Goal: Find specific page/section: Find specific page/section

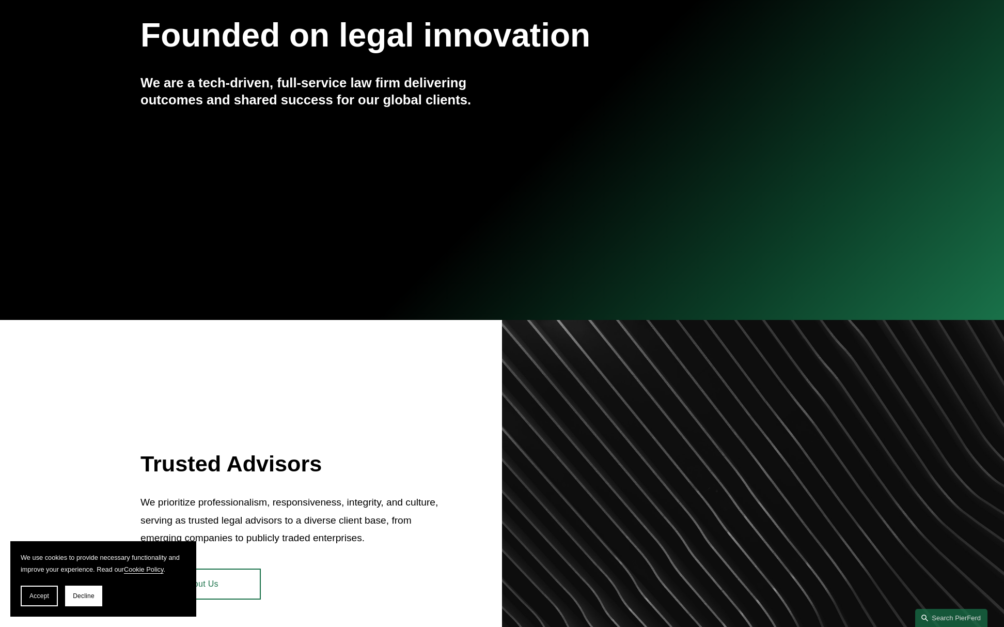
scroll to position [258, 0]
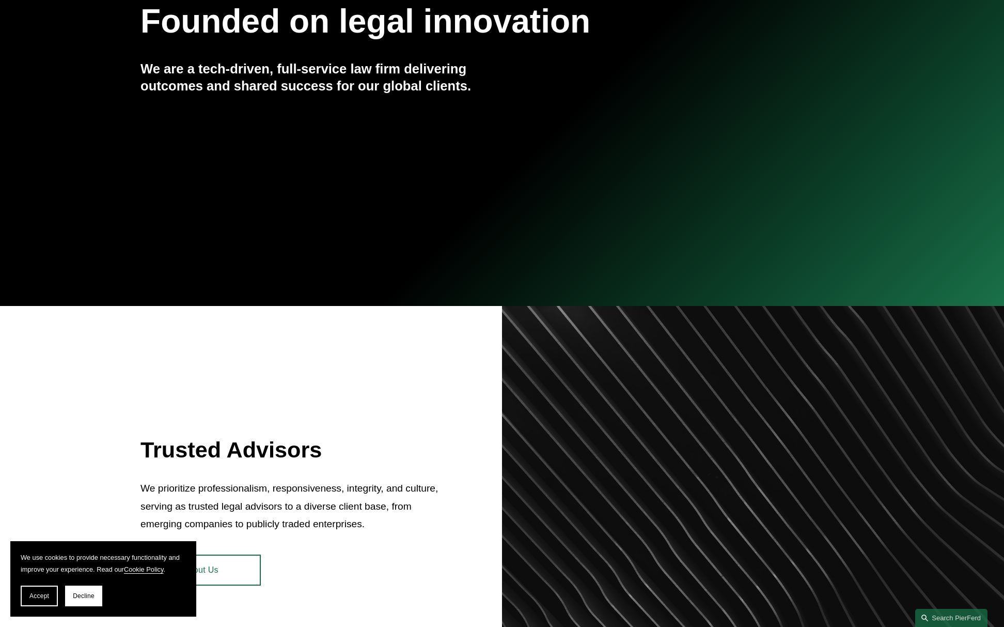
click at [35, 596] on span "Accept" at bounding box center [39, 595] width 20 height 7
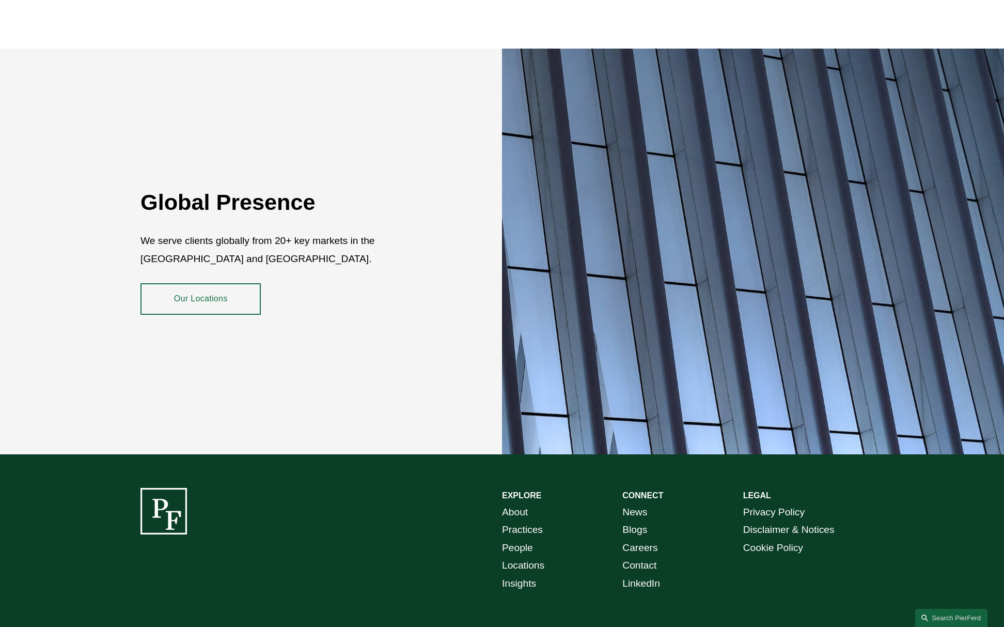
scroll to position [1860, 0]
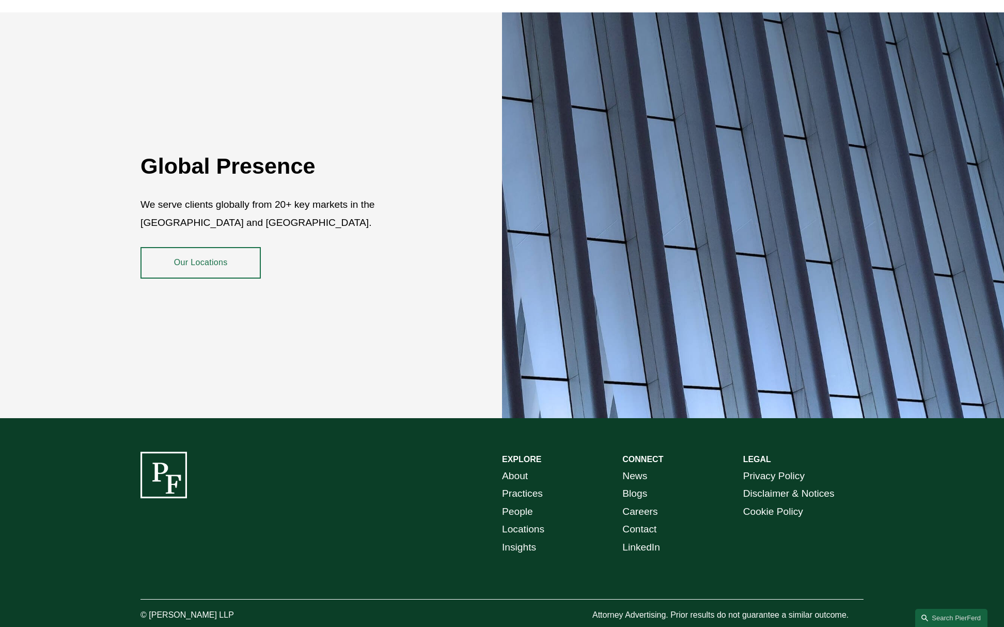
click at [199, 260] on link "Our Locations" at bounding box center [201, 262] width 120 height 31
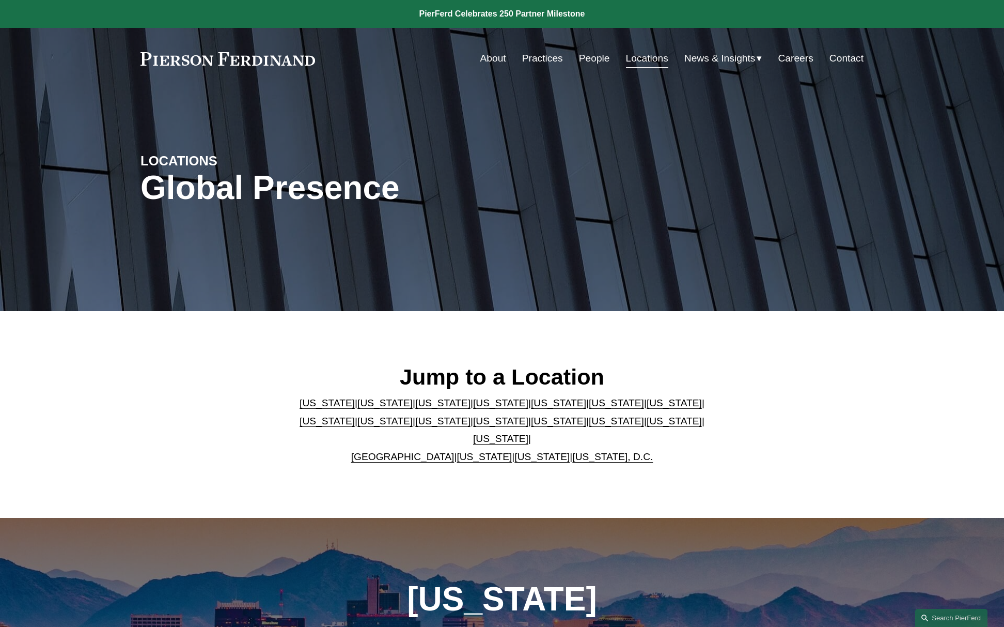
click at [589, 426] on link "Ohio" at bounding box center [616, 420] width 55 height 11
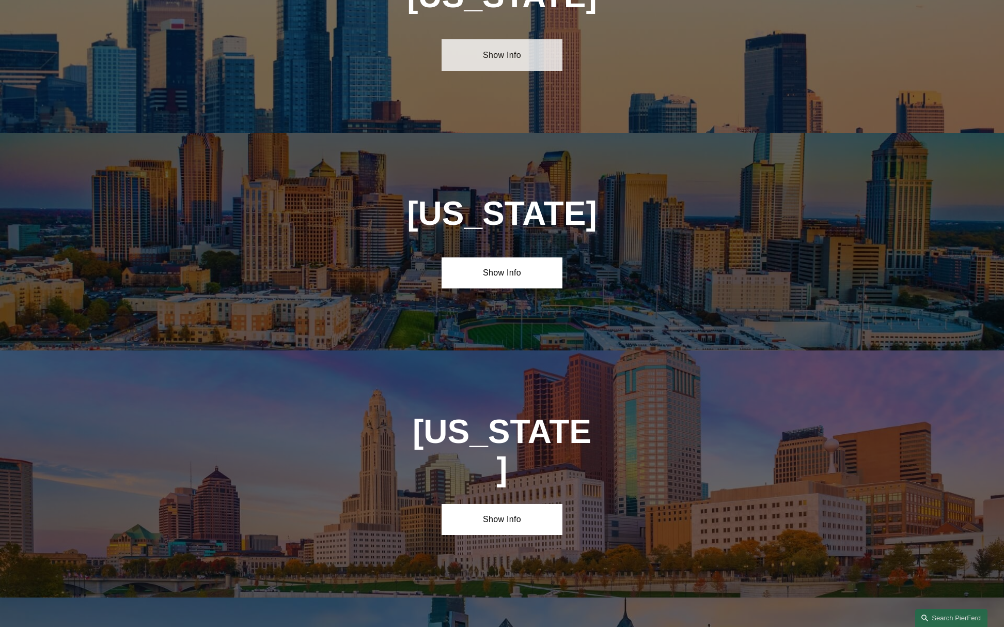
scroll to position [3131, 0]
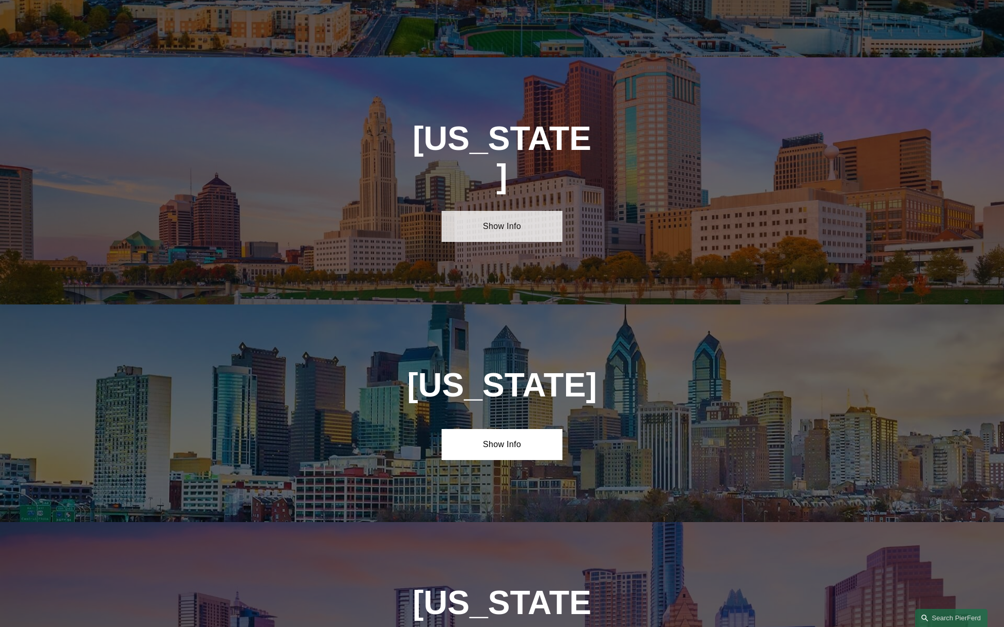
click at [523, 211] on link "Show Info" at bounding box center [502, 226] width 120 height 31
